Goal: Book appointment/travel/reservation

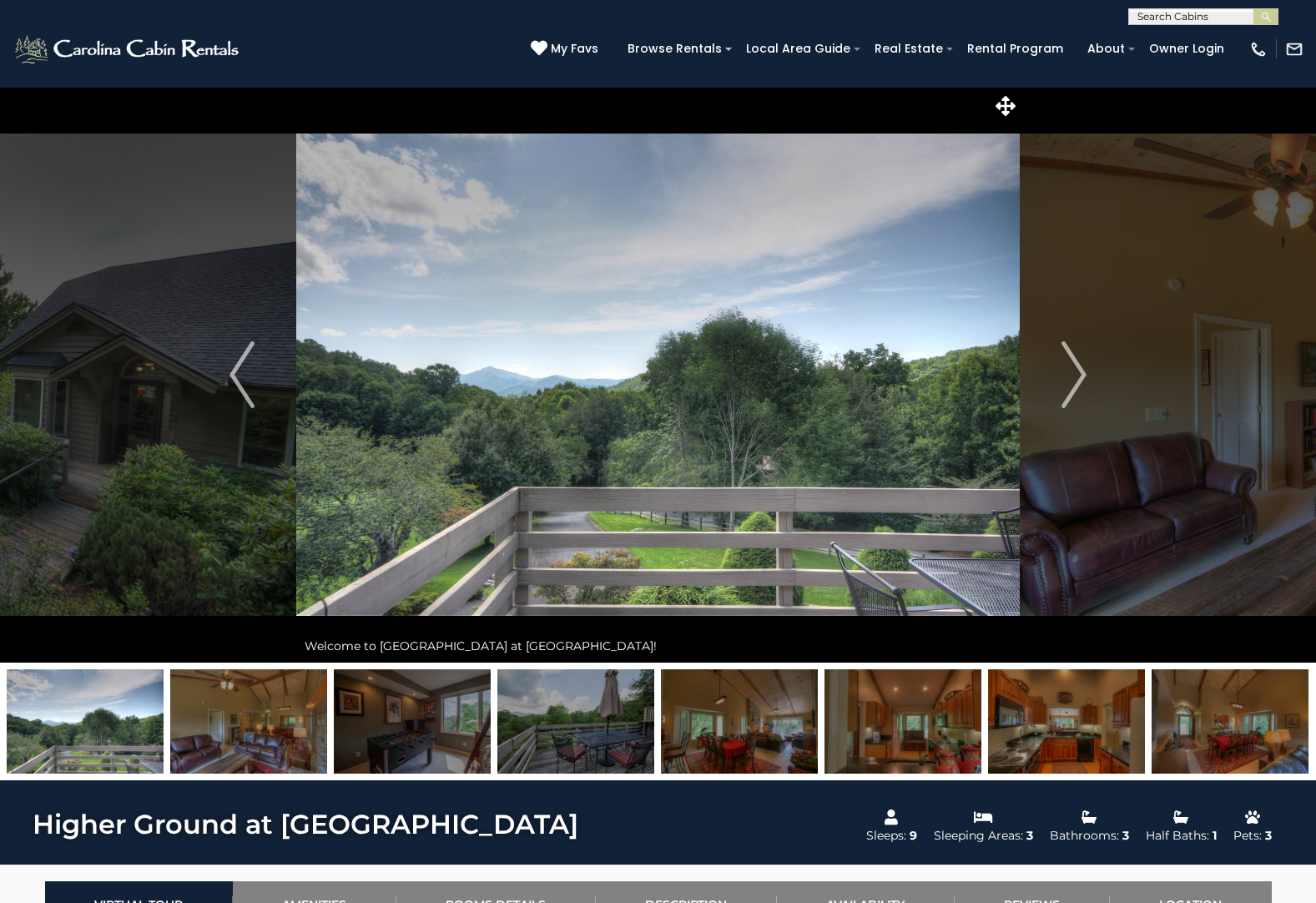
scroll to position [1, 0]
click at [1191, 18] on input "text" at bounding box center [1202, 19] width 146 height 16
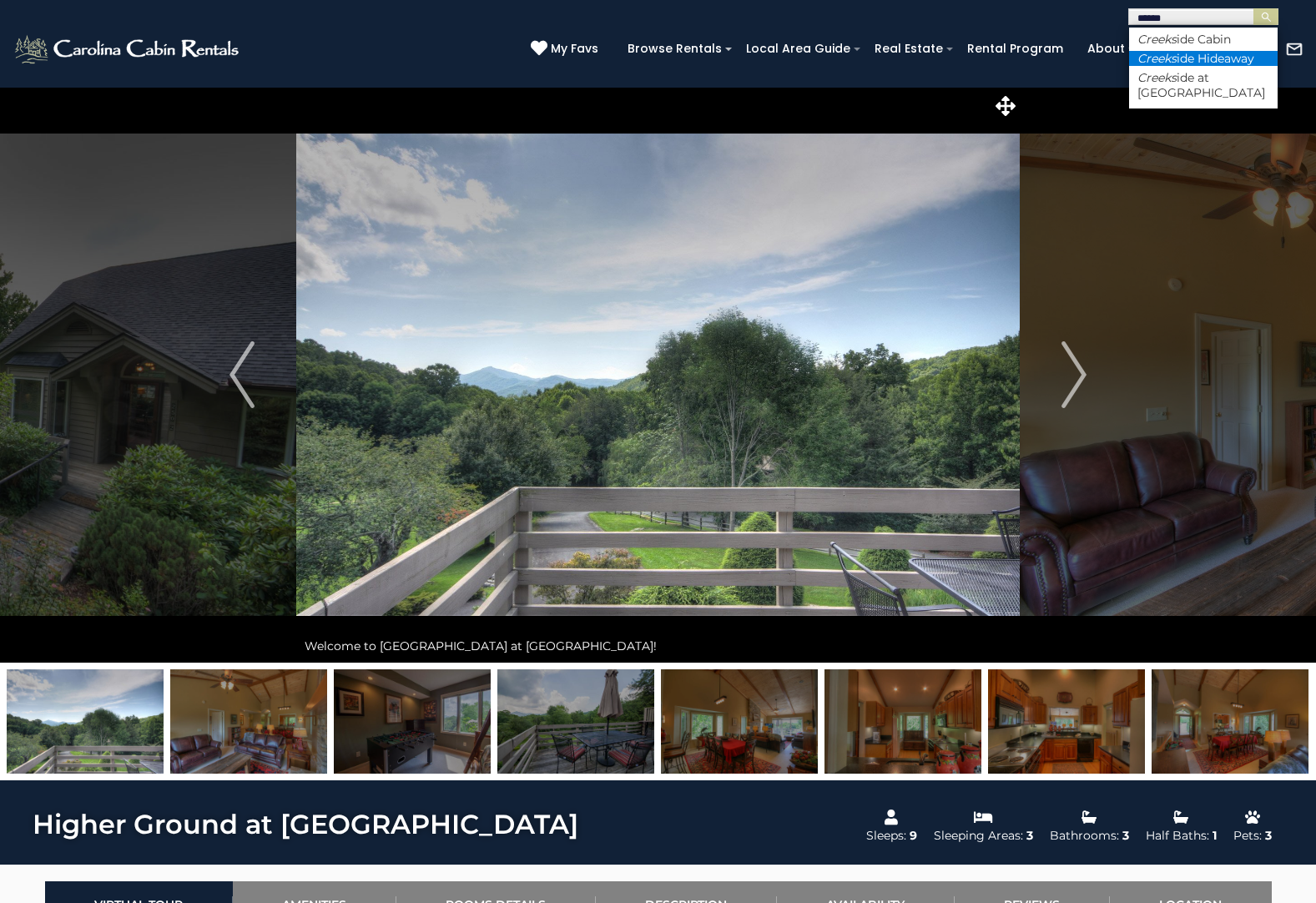
type input "******"
click at [1188, 62] on li "Creeks ide Hideaway" at bounding box center [1203, 58] width 148 height 15
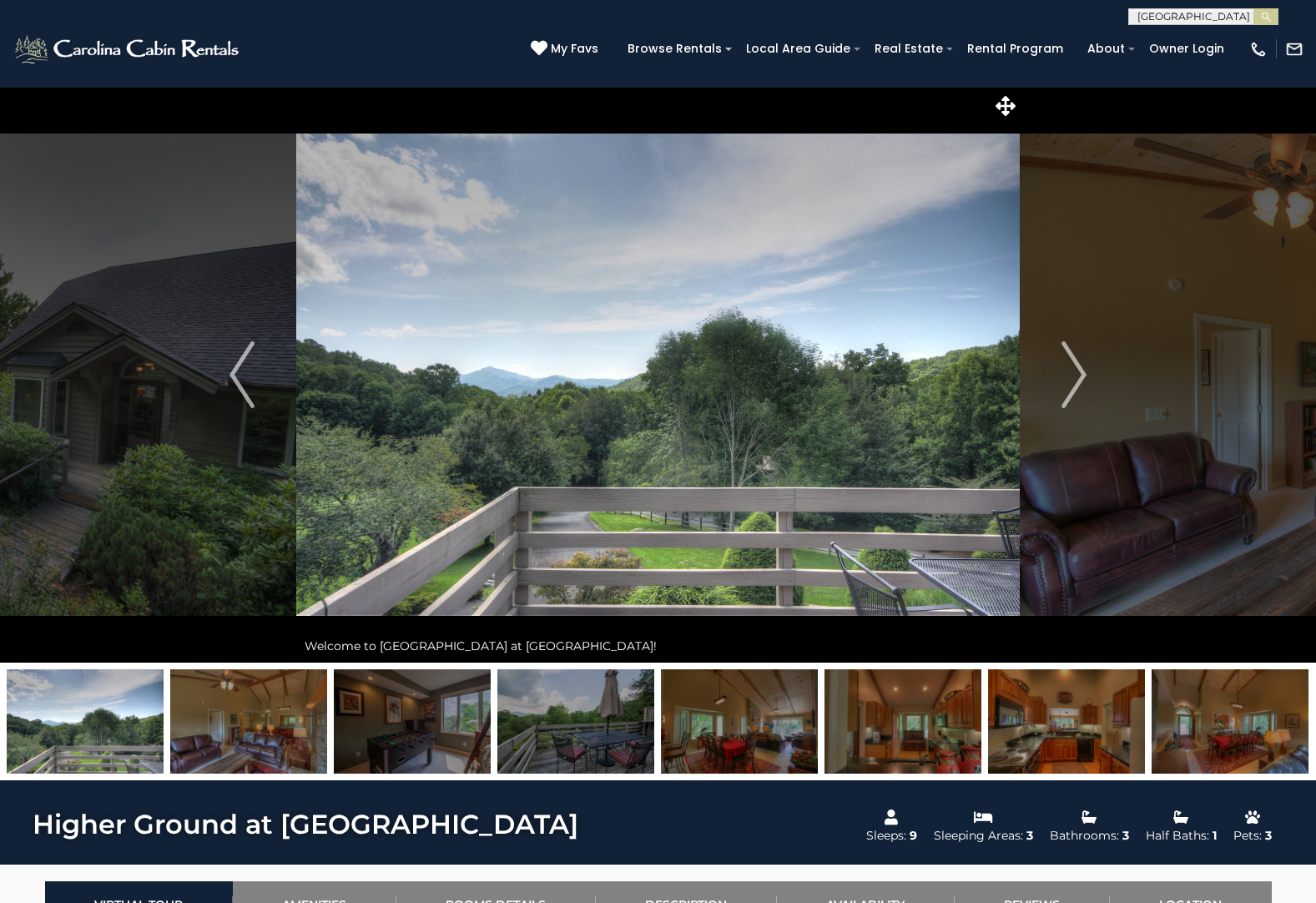
click at [1246, 14] on input "text" at bounding box center [1202, 19] width 146 height 16
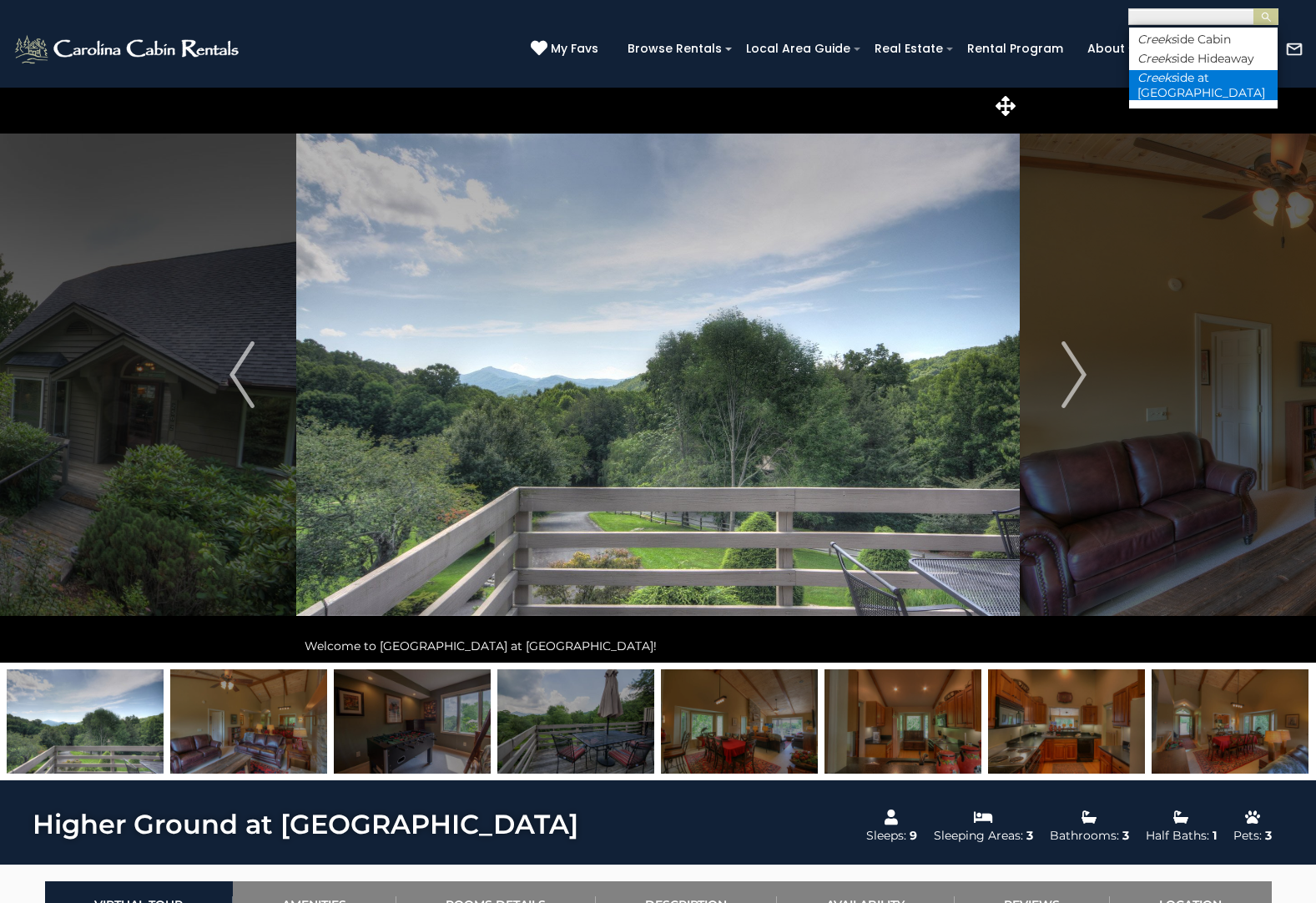
click at [1176, 94] on li "Creeks ide at Yonahlossee" at bounding box center [1203, 85] width 148 height 30
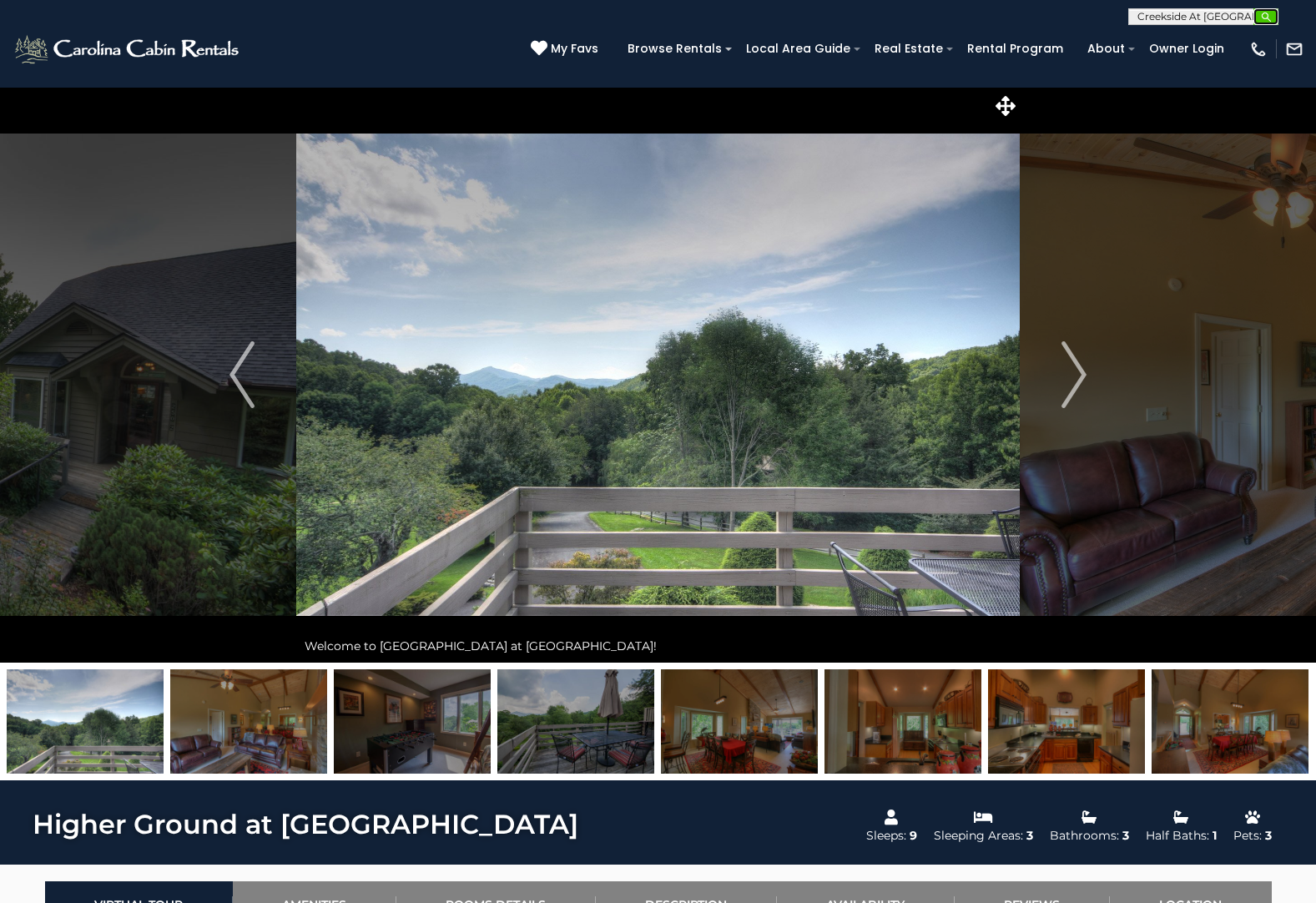
click at [1265, 14] on img "submit" at bounding box center [1266, 17] width 13 height 13
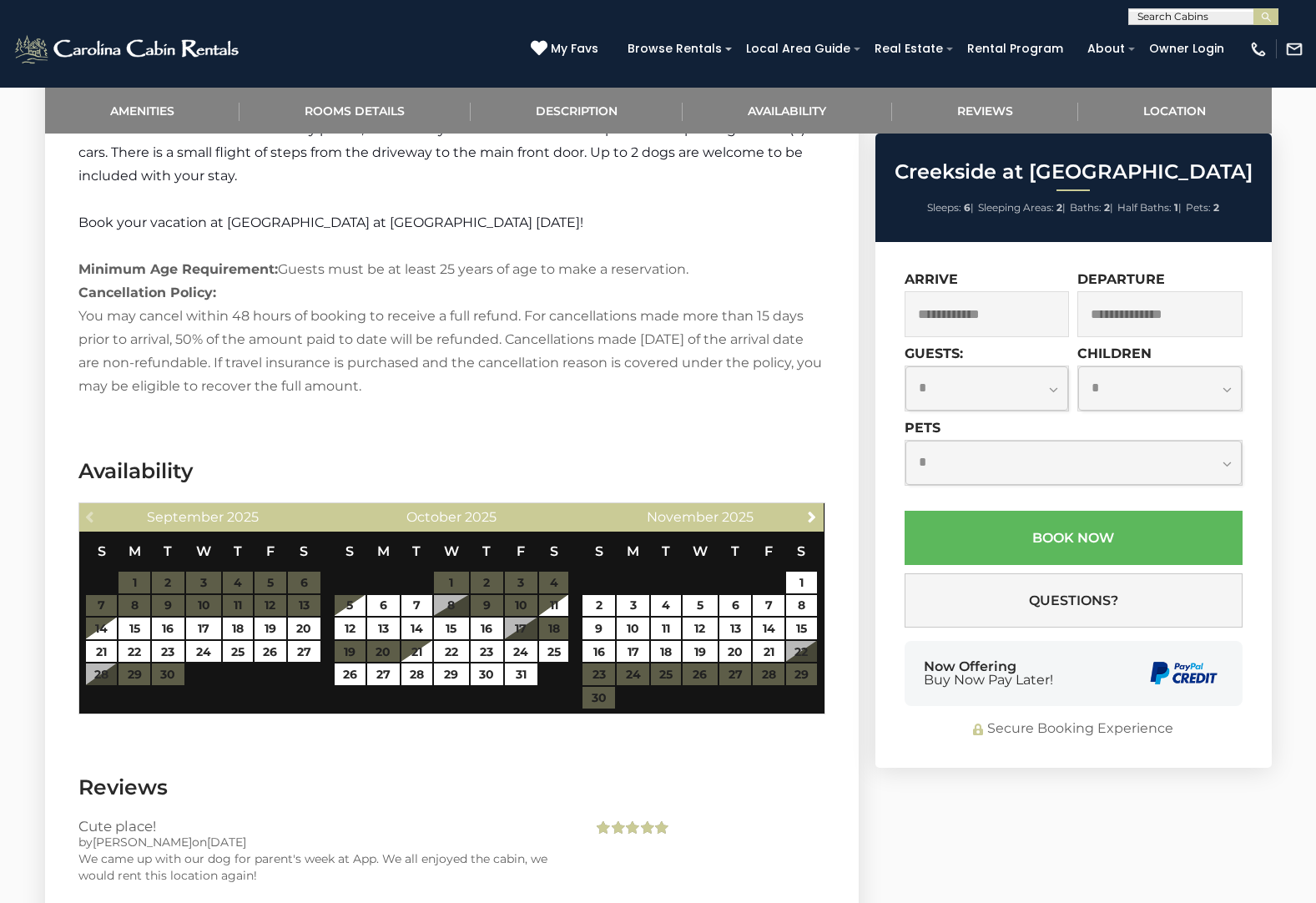
scroll to position [2405, 0]
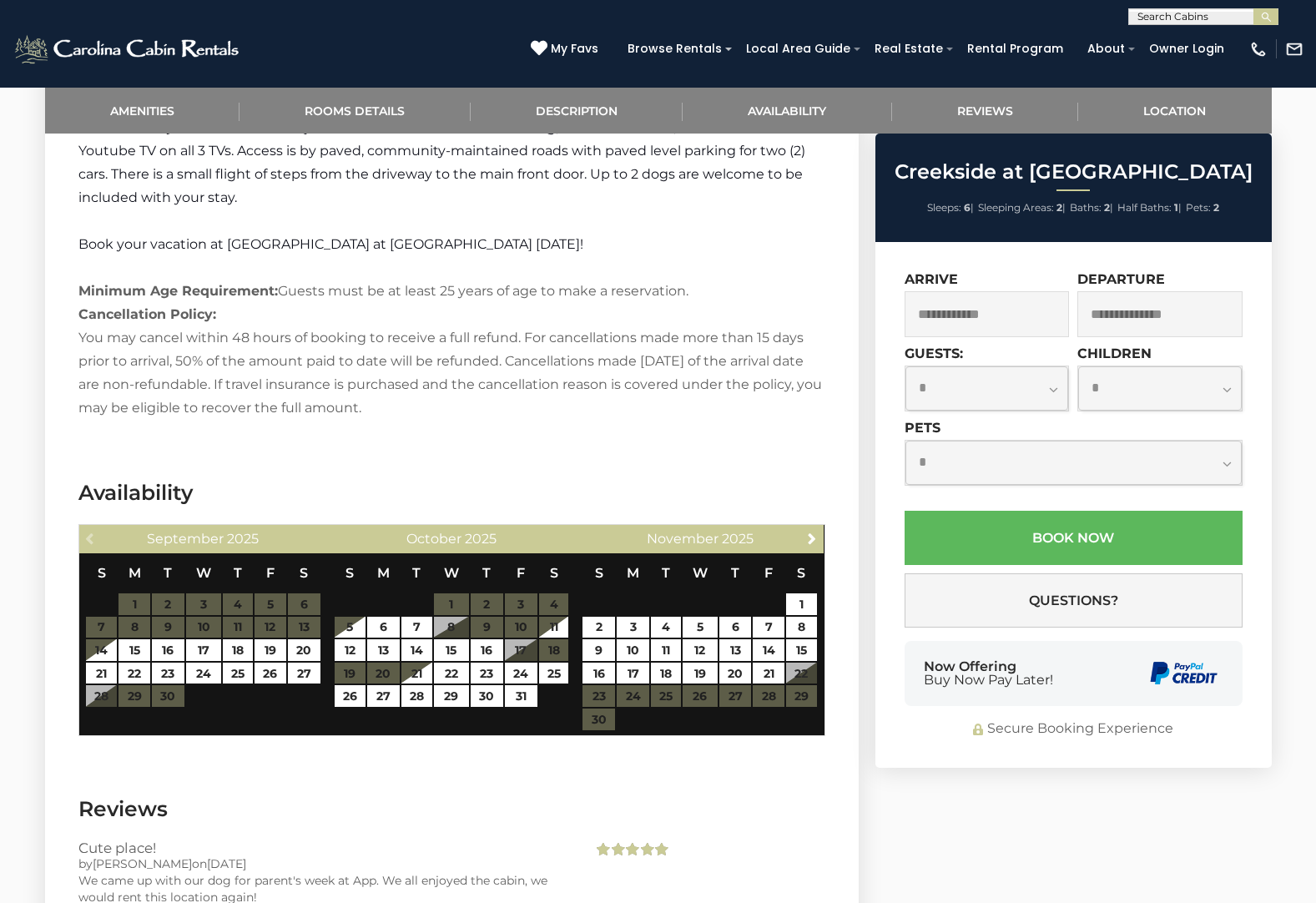
drag, startPoint x: 1315, startPoint y: 597, endPoint x: 1327, endPoint y: 282, distance: 315.2
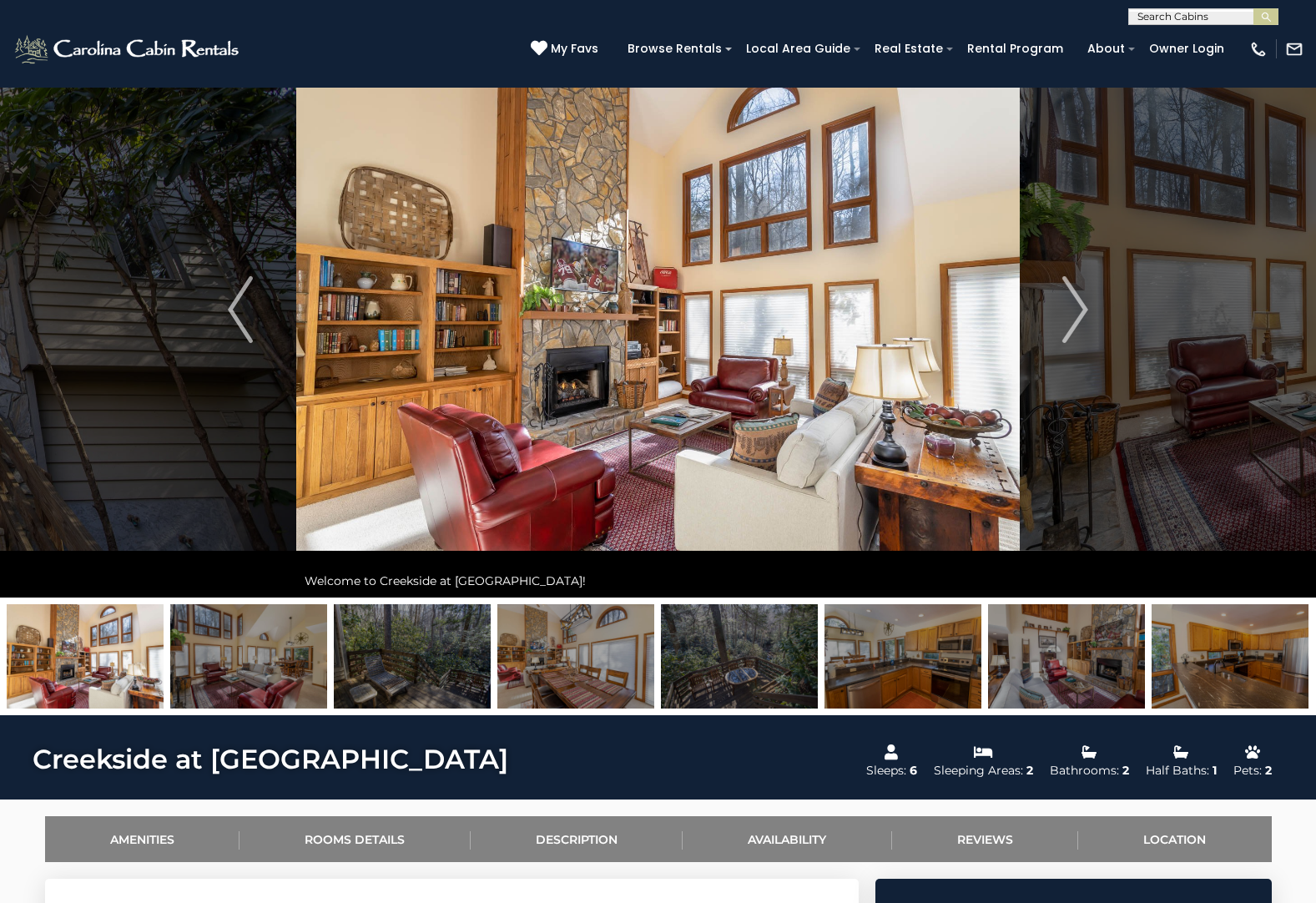
scroll to position [0, 0]
